Goal: Information Seeking & Learning: Learn about a topic

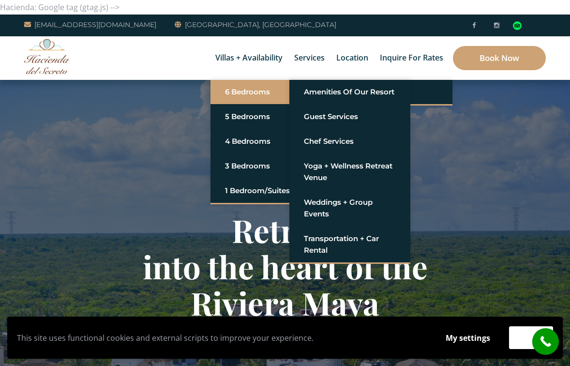
click at [252, 90] on link "6 Bedrooms" at bounding box center [271, 91] width 92 height 17
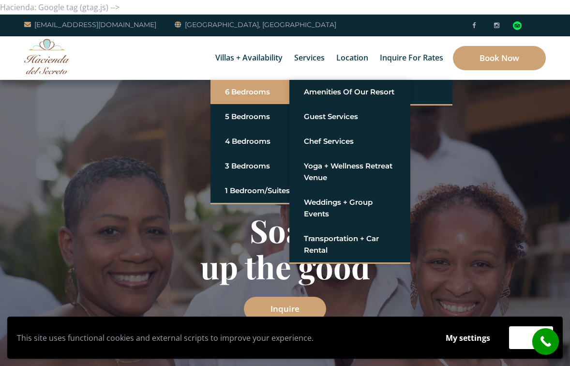
click at [244, 89] on link "6 Bedrooms" at bounding box center [271, 91] width 92 height 17
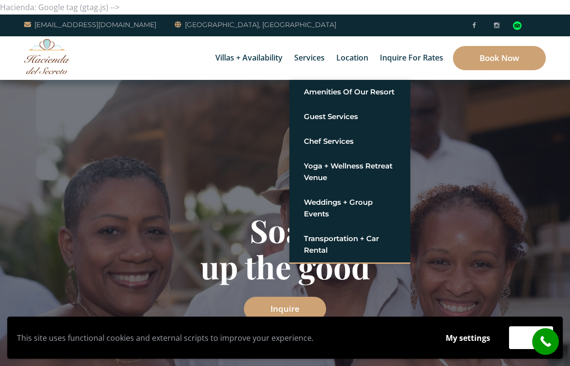
click at [530, 206] on div "Soak up the good Inquire" at bounding box center [285, 266] width 570 height 372
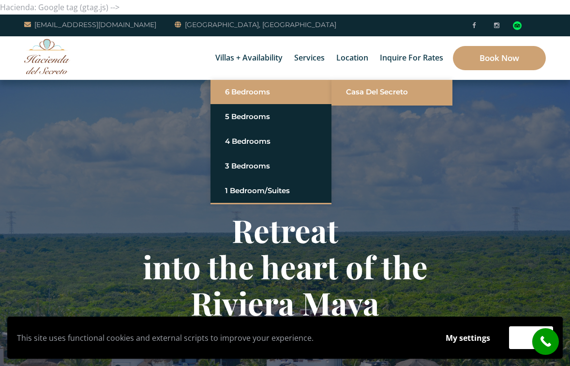
click at [368, 92] on link "Casa del Secreto" at bounding box center [392, 91] width 92 height 17
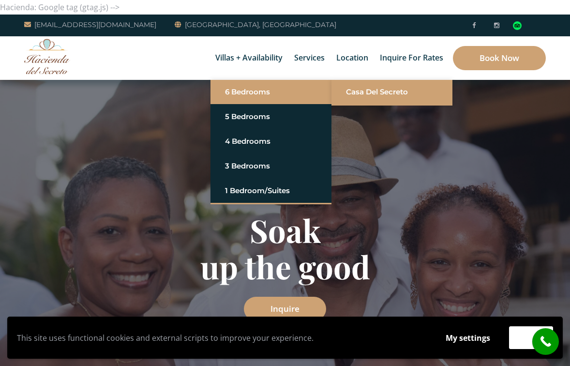
click at [382, 94] on link "Casa del Secreto" at bounding box center [392, 91] width 92 height 17
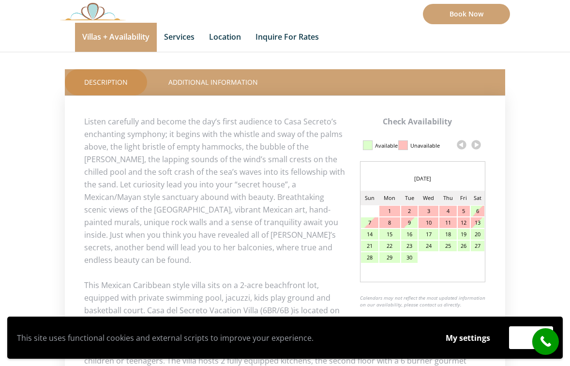
scroll to position [400, 0]
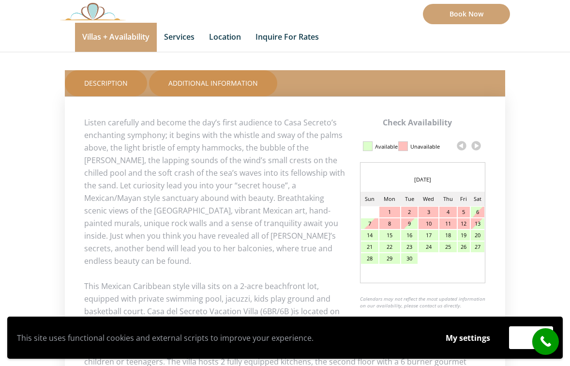
click at [225, 84] on link "Additional Information" at bounding box center [213, 83] width 128 height 26
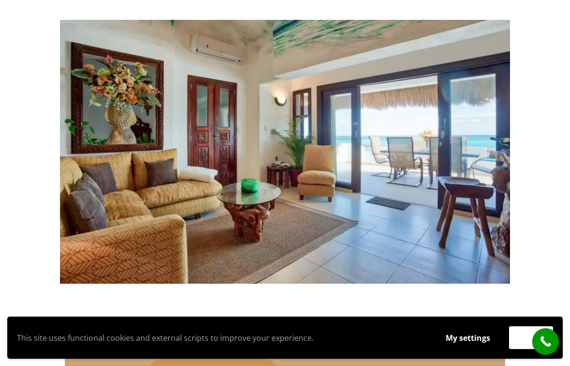
scroll to position [0, 0]
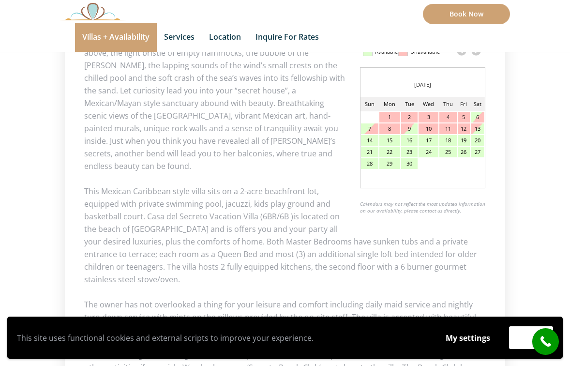
scroll to position [483, 0]
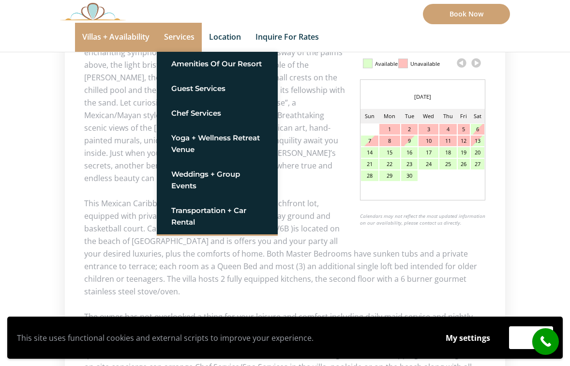
click at [176, 38] on link "Services" at bounding box center [179, 37] width 45 height 29
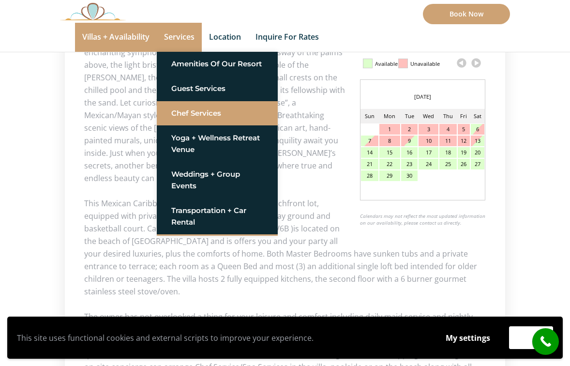
click at [190, 112] on link "Chef Services" at bounding box center [217, 113] width 92 height 17
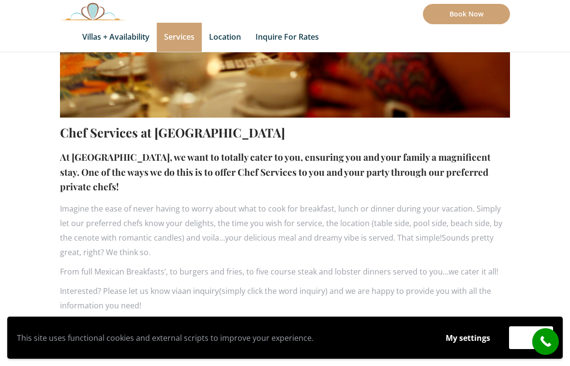
scroll to position [476, 0]
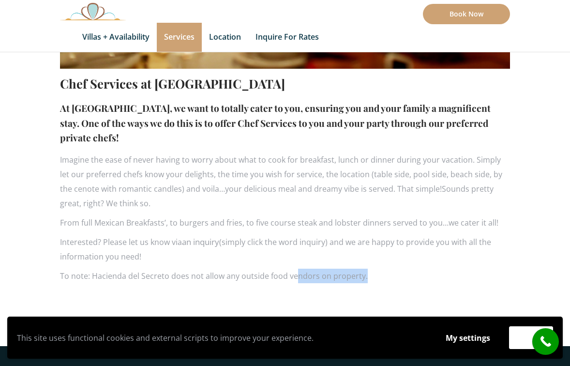
drag, startPoint x: 59, startPoint y: 84, endPoint x: 294, endPoint y: 270, distance: 299.8
click at [294, 270] on div "Chef Services at [GEOGRAPHIC_DATA] At [GEOGRAPHIC_DATA], we want to totally cat…" at bounding box center [285, 29] width 465 height 520
click at [367, 280] on p "To note: Hacienda del Secreto does not allow any outside food vendors on proper…" at bounding box center [285, 276] width 450 height 15
drag, startPoint x: 376, startPoint y: 275, endPoint x: 61, endPoint y: 88, distance: 366.7
click at [61, 88] on div "Chef Services at [GEOGRAPHIC_DATA] At [GEOGRAPHIC_DATA], we want to totally cat…" at bounding box center [285, 178] width 450 height 219
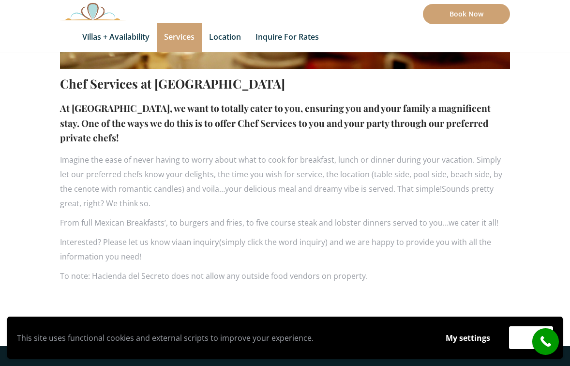
copy div "Lore Ipsumdol si Ametcons adi Elitsed Do Eiusmodt inc Utlabor, et dolo ma aliqu…"
